Goal: Task Accomplishment & Management: Complete application form

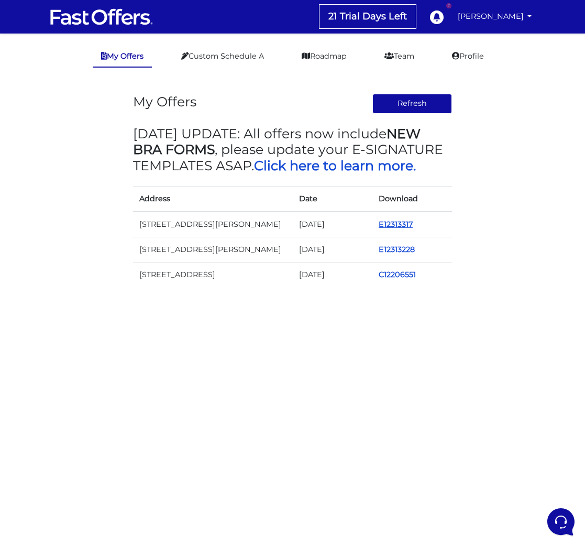
click at [398, 223] on link "E12313317" at bounding box center [396, 223] width 34 height 9
click at [390, 221] on link "E12325081" at bounding box center [397, 223] width 37 height 9
